Goal: Task Accomplishment & Management: Use online tool/utility

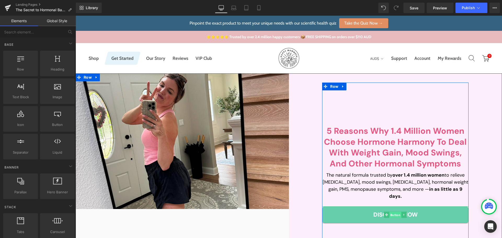
click at [393, 214] on span "Button" at bounding box center [396, 215] width 12 height 6
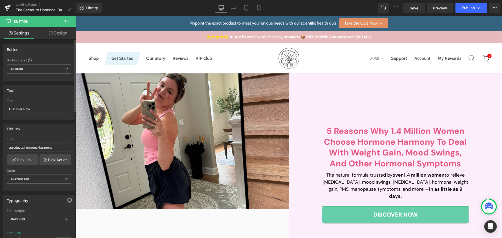
click at [31, 113] on input "Discover Now" at bounding box center [39, 109] width 64 height 9
paste input "JOIN NOW"
type input "JOIN NOW"
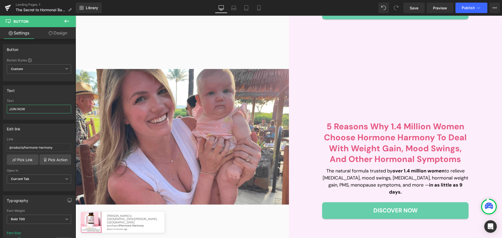
scroll to position [209, 0]
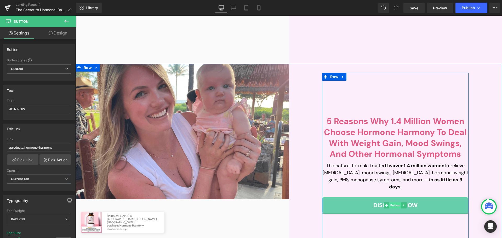
click at [394, 203] on span "Button" at bounding box center [396, 205] width 12 height 6
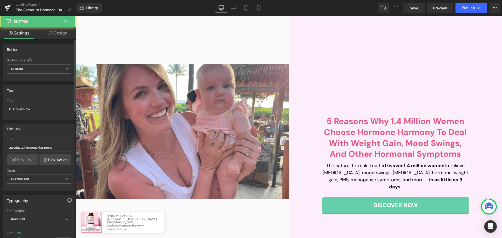
click at [40, 104] on div "Text Discover Now" at bounding box center [39, 109] width 64 height 20
click at [40, 106] on input "Discover Now" at bounding box center [39, 109] width 64 height 9
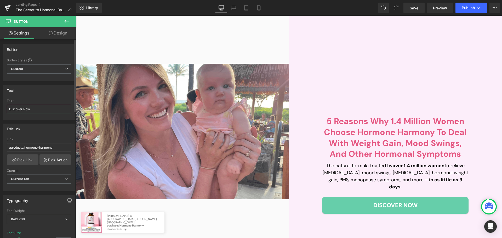
paste input "JOIN NOW"
type input "JOIN NOW"
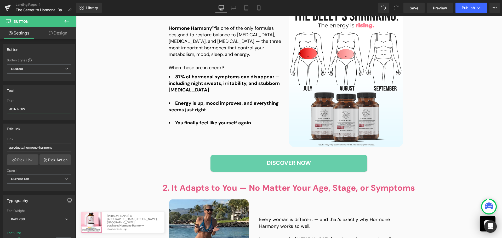
scroll to position [497, 0]
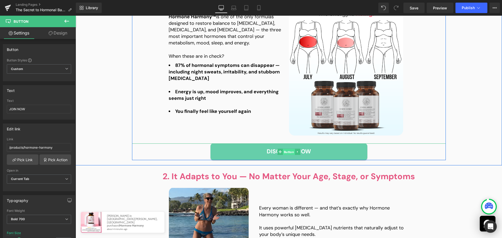
click at [283, 150] on span "Button" at bounding box center [289, 152] width 12 height 6
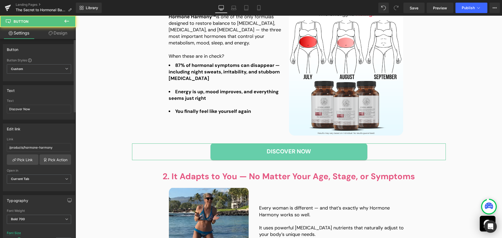
click at [30, 102] on div "Text" at bounding box center [39, 101] width 64 height 4
click at [32, 107] on input "Discover Now" at bounding box center [39, 109] width 64 height 9
paste input "Start Your Journey"
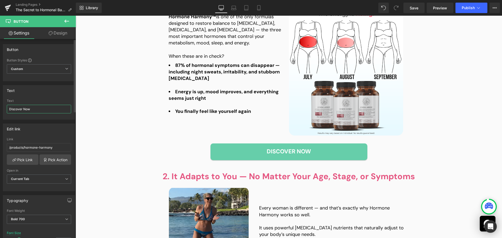
type input "Start Your Journey Now"
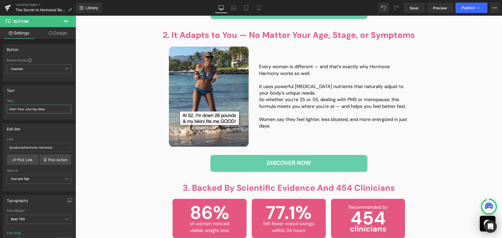
scroll to position [654, 0]
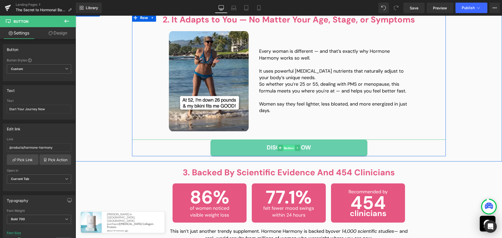
click at [283, 148] on span "Button" at bounding box center [289, 148] width 12 height 6
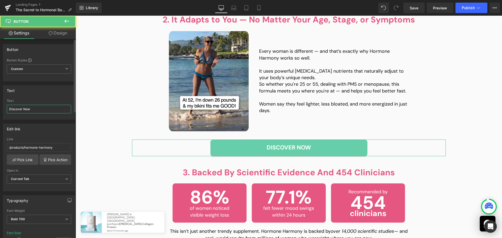
click at [35, 112] on input "Discover Now" at bounding box center [39, 109] width 64 height 9
paste input "Start Your Journey"
type input "Start Your Journey Now"
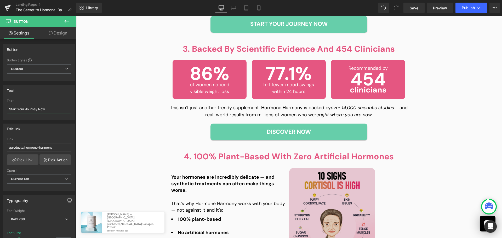
scroll to position [811, 0]
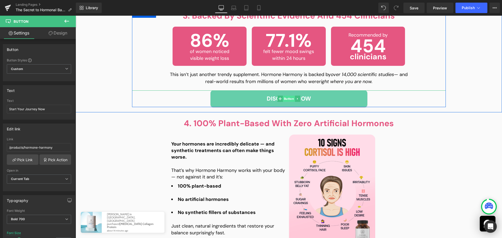
click at [286, 99] on span "Button" at bounding box center [289, 99] width 12 height 6
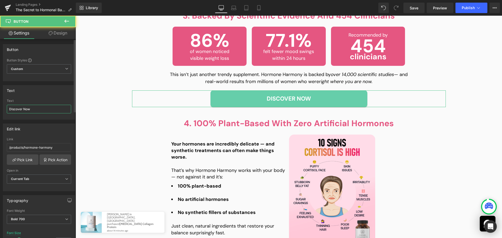
click at [32, 105] on input "Discover Now" at bounding box center [39, 109] width 64 height 9
paste input "Start Your Journey"
type input "Start Your Journey Now"
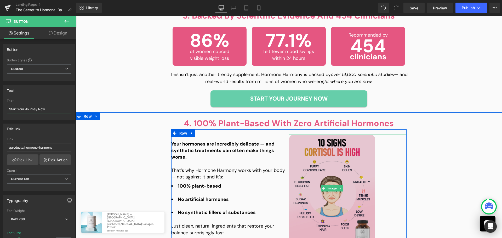
scroll to position [942, 0]
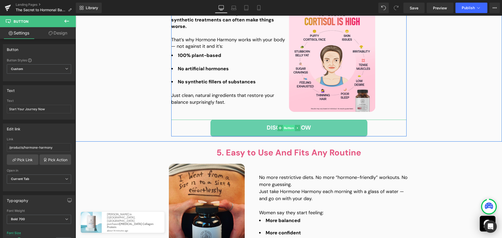
click at [285, 129] on span "Button" at bounding box center [289, 128] width 12 height 6
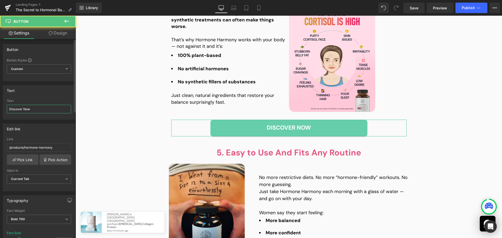
click at [44, 108] on input "Discover Now" at bounding box center [39, 109] width 64 height 9
paste input "Start Your Journey"
type input "Start Your Journey Now"
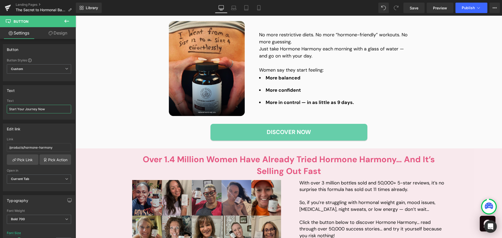
scroll to position [1125, 0]
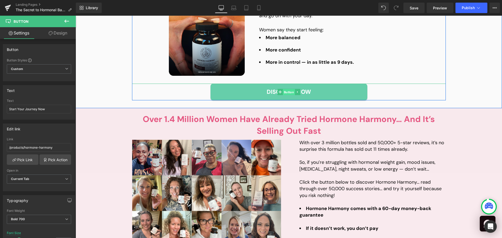
click at [283, 91] on span "Button" at bounding box center [289, 92] width 12 height 6
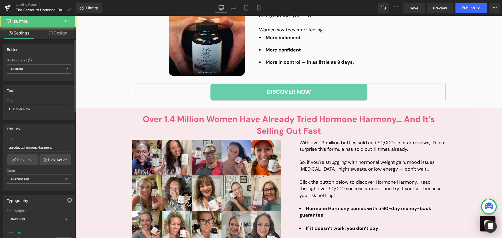
click at [23, 109] on input "Discover Now" at bounding box center [39, 109] width 64 height 9
paste input "Start Your Journey"
type input "Start Your Journey Now"
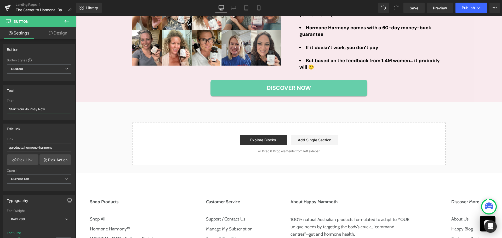
scroll to position [1308, 0]
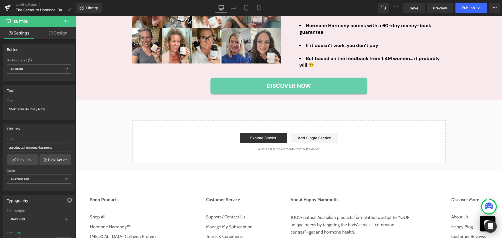
click at [286, 86] on div "Discover Now Button" at bounding box center [289, 86] width 314 height 17
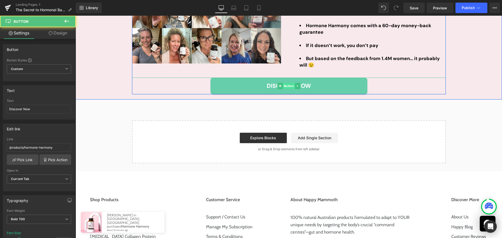
click at [288, 85] on span "Button" at bounding box center [289, 86] width 12 height 6
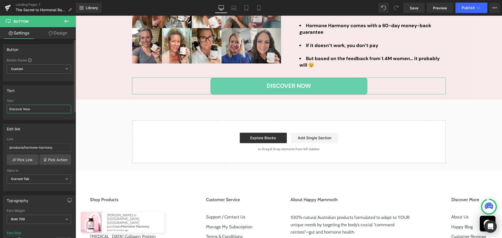
click at [33, 112] on input "Discover Now" at bounding box center [39, 109] width 64 height 9
type input "Start Your Journey Now"
click at [464, 8] on span "Publish" at bounding box center [468, 8] width 13 height 4
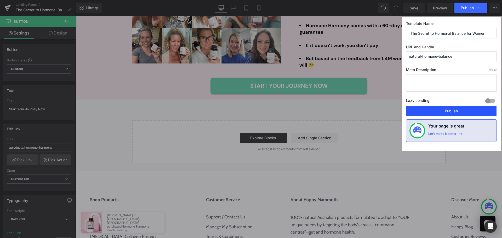
drag, startPoint x: 477, startPoint y: 106, endPoint x: 294, endPoint y: 148, distance: 188.1
click at [477, 106] on button "Publish" at bounding box center [451, 111] width 91 height 10
